Goal: Browse casually

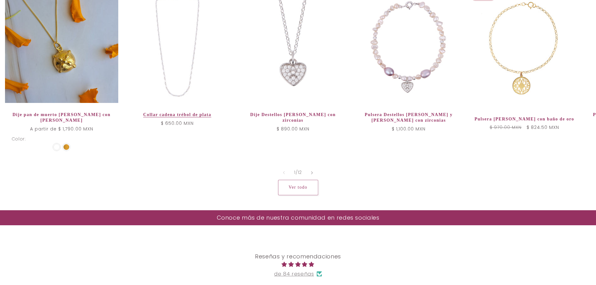
scroll to position [1346, 0]
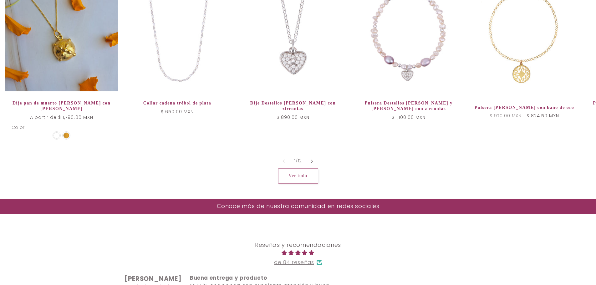
click at [312, 161] on icon "Diapositiva a la derecha" at bounding box center [312, 161] width 2 height 4
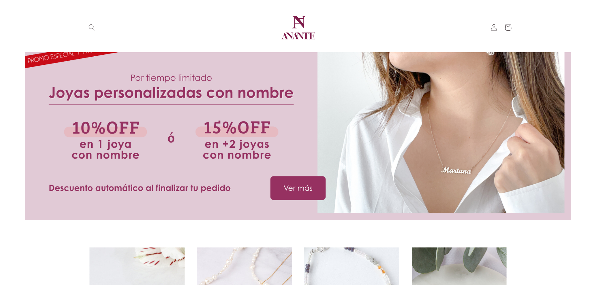
scroll to position [0, 0]
